Goal: Navigation & Orientation: Find specific page/section

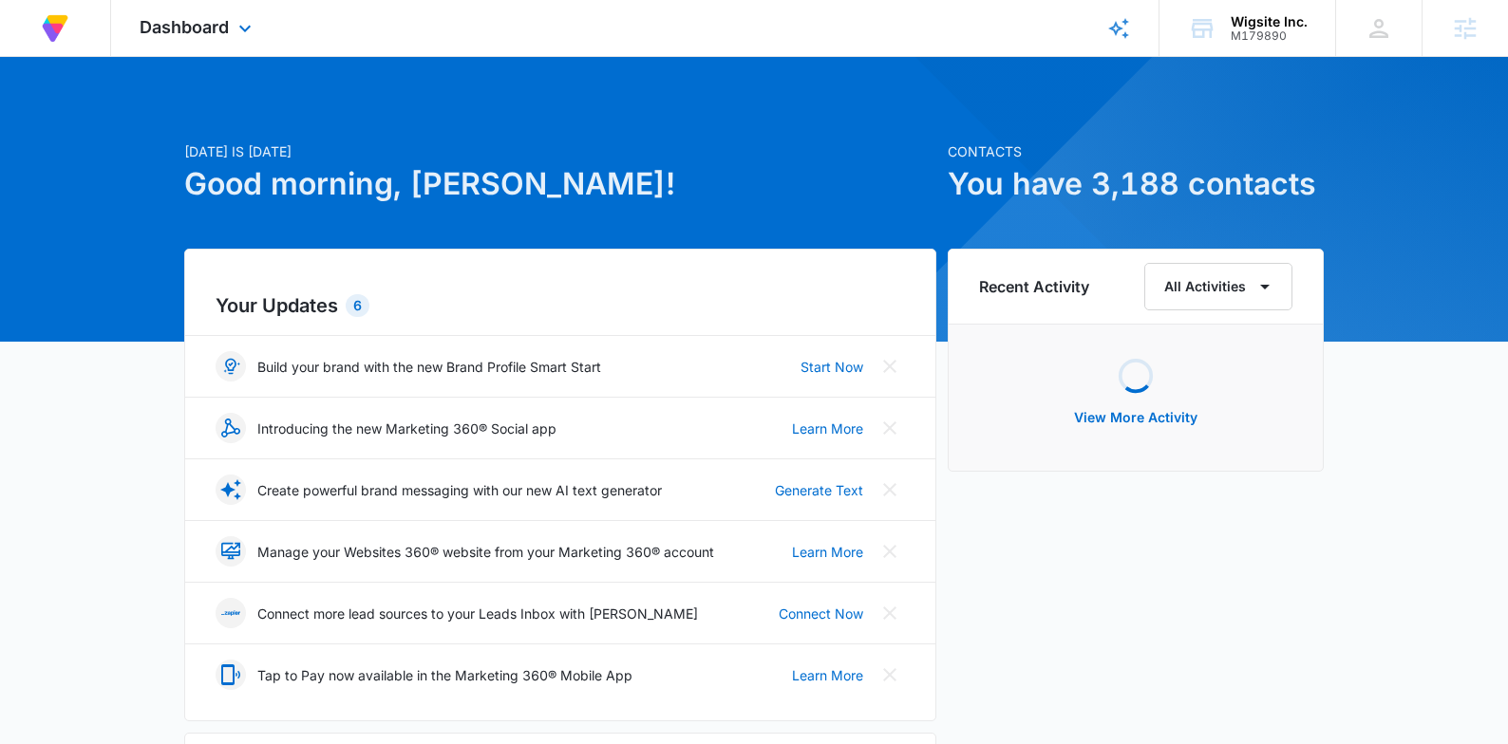
click at [224, 39] on div "Dashboard Apps Reputation Forms CRM Email Social Payments Content Ads Intellige…" at bounding box center [198, 28] width 174 height 56
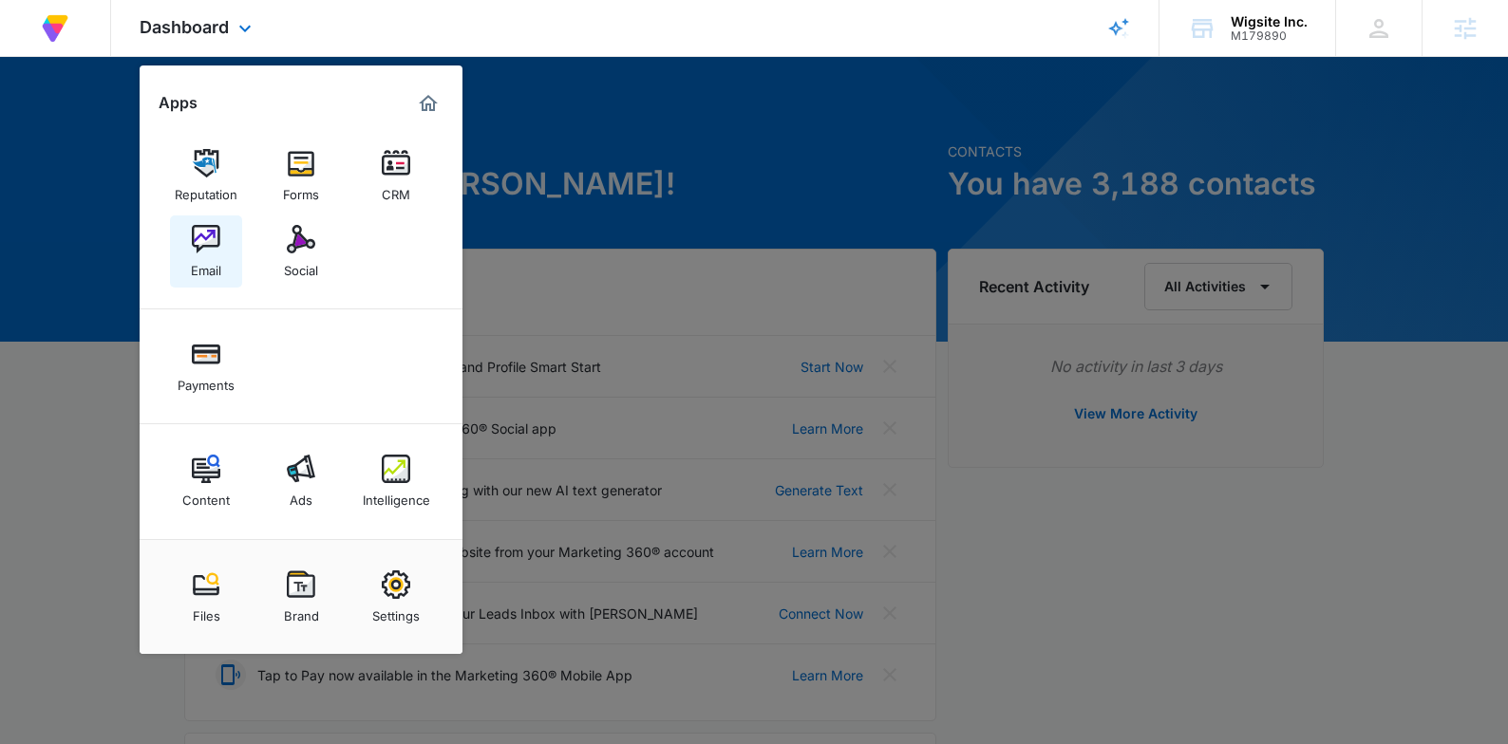
click at [207, 240] on img at bounding box center [206, 239] width 28 height 28
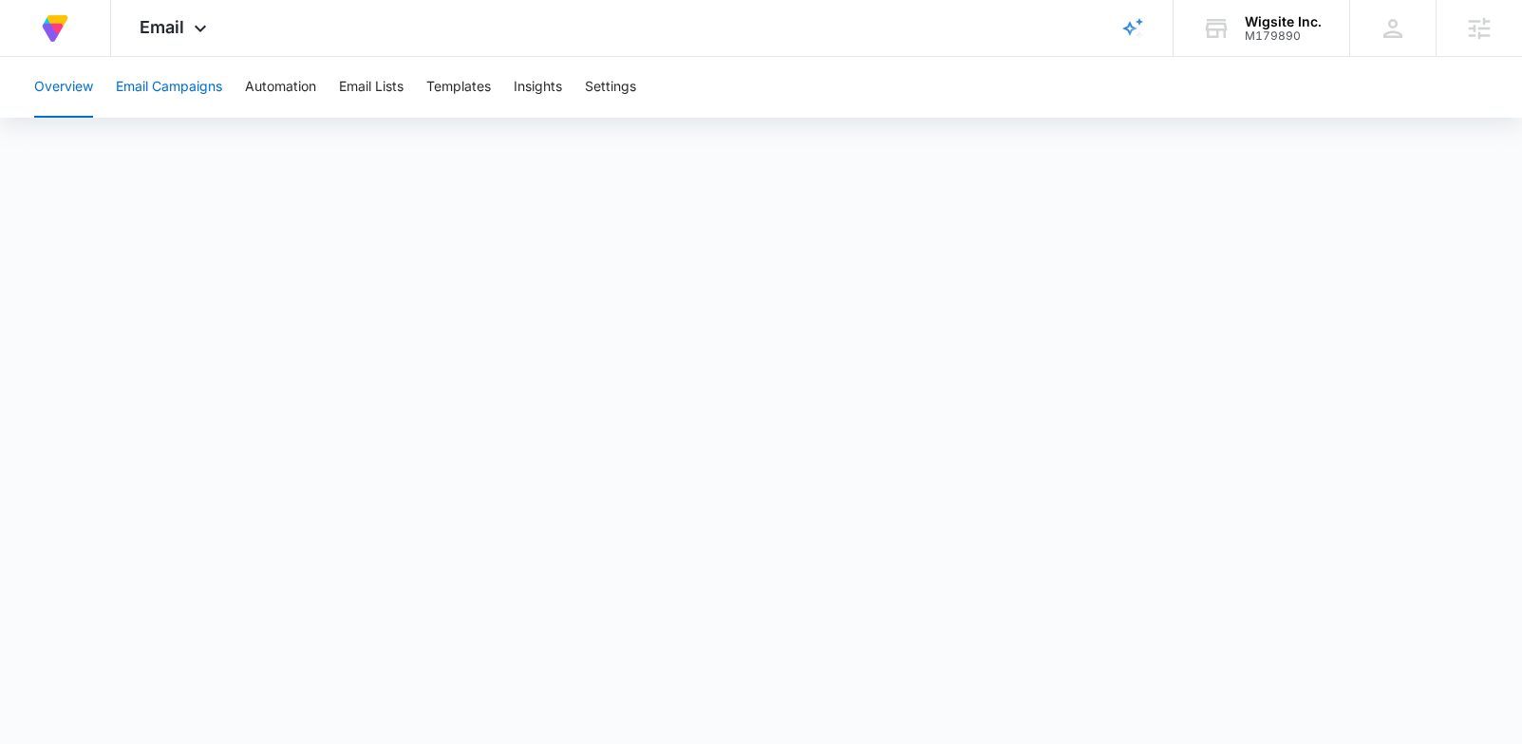
click at [144, 97] on button "Email Campaigns" at bounding box center [169, 87] width 106 height 61
click at [294, 102] on button "Automation" at bounding box center [280, 87] width 71 height 61
click at [180, 92] on button "Email Campaigns" at bounding box center [169, 87] width 106 height 61
click at [475, 96] on button "Templates" at bounding box center [458, 87] width 65 height 61
click at [287, 92] on button "Automation" at bounding box center [280, 87] width 71 height 61
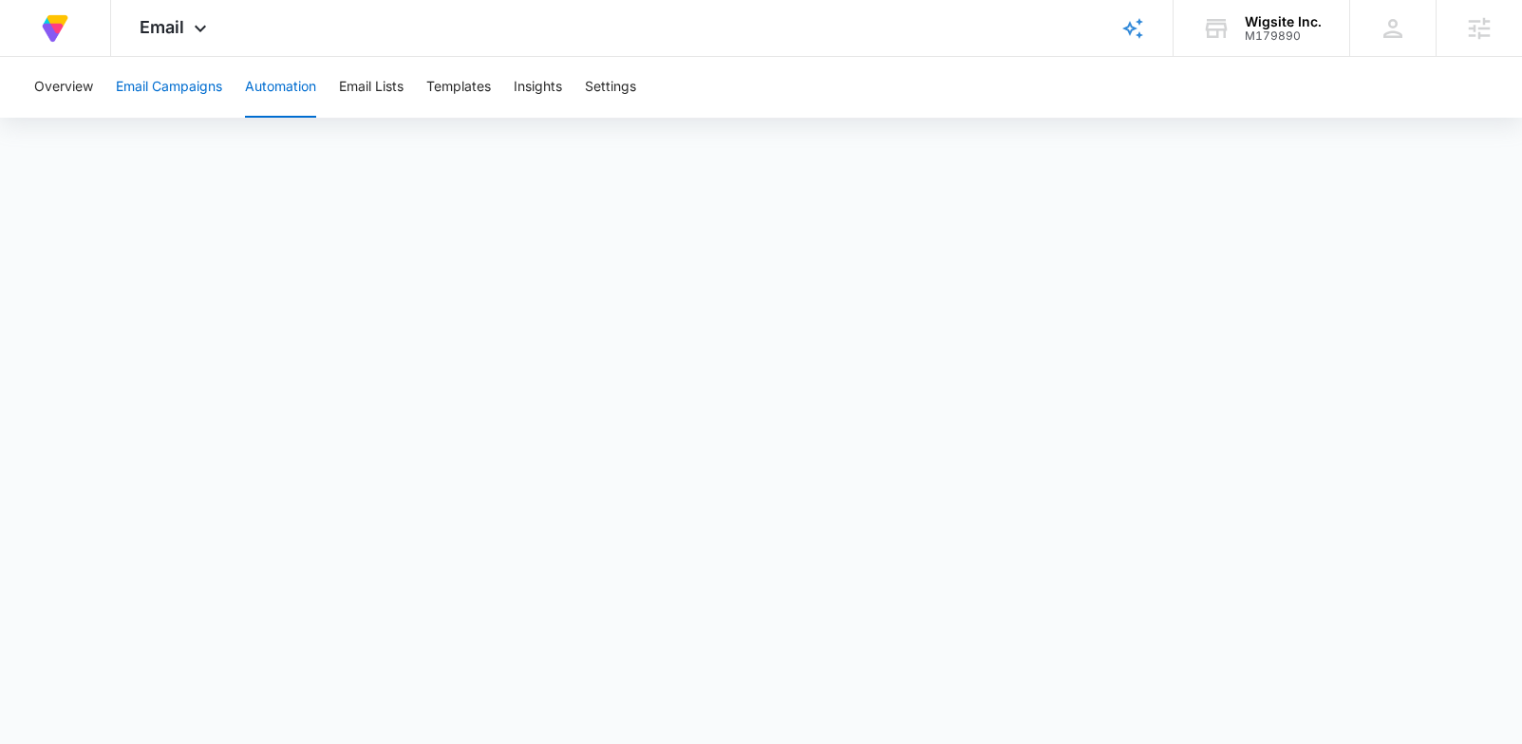
click at [191, 76] on button "Email Campaigns" at bounding box center [169, 87] width 106 height 61
click at [476, 83] on button "Templates" at bounding box center [458, 87] width 65 height 61
click at [207, 86] on button "Email Campaigns" at bounding box center [169, 87] width 106 height 61
click at [469, 87] on button "Templates" at bounding box center [458, 87] width 65 height 61
click at [160, 85] on button "Email Campaigns" at bounding box center [169, 87] width 106 height 61
